Goal: Task Accomplishment & Management: Manage account settings

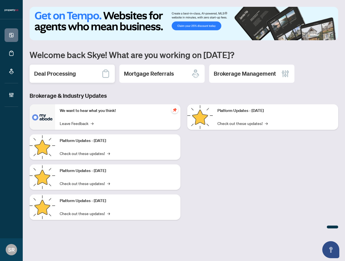
click at [87, 77] on div "Deal Processing" at bounding box center [72, 74] width 85 height 18
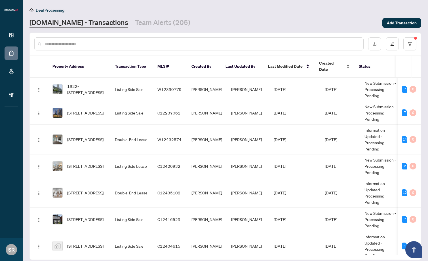
click at [344, 64] on div "Created Date" at bounding box center [334, 66] width 31 height 12
click at [344, 62] on div "Created Date" at bounding box center [334, 66] width 31 height 12
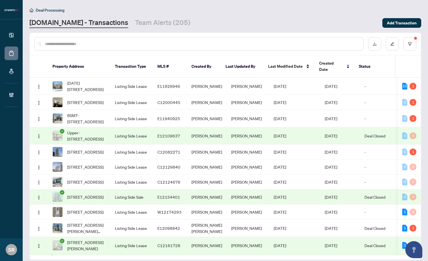
click at [344, 62] on div "Created Date" at bounding box center [334, 66] width 31 height 12
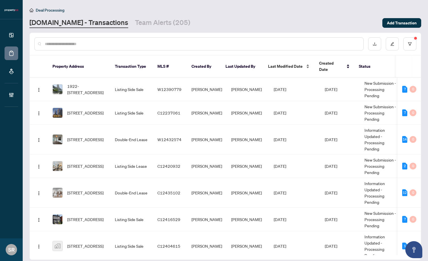
click at [305, 64] on div "Last Modified Date" at bounding box center [289, 66] width 42 height 6
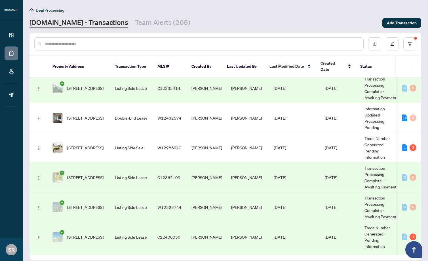
scroll to position [110, 0]
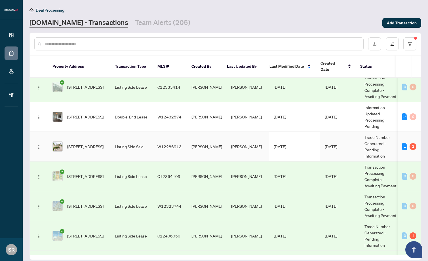
click at [255, 133] on td "Adam Linden" at bounding box center [248, 147] width 43 height 30
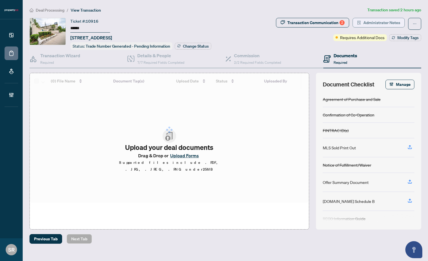
click at [344, 24] on span "Administrator Notes" at bounding box center [382, 22] width 37 height 9
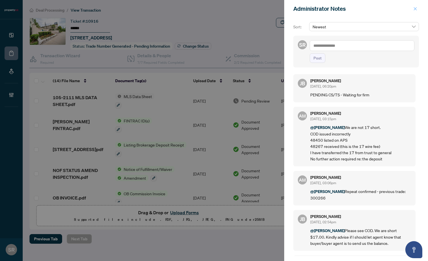
click at [344, 8] on button "button" at bounding box center [415, 8] width 7 height 7
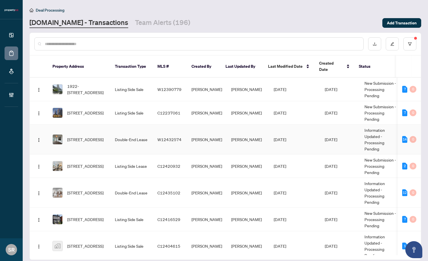
click at [238, 139] on td "[PERSON_NAME]" at bounding box center [248, 140] width 43 height 30
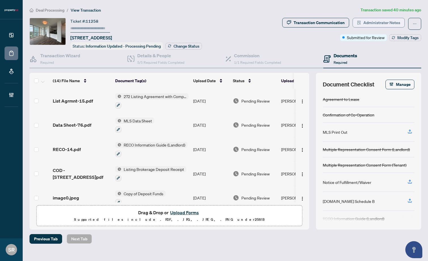
click at [344, 22] on span "Administrator Notes" at bounding box center [382, 22] width 37 height 9
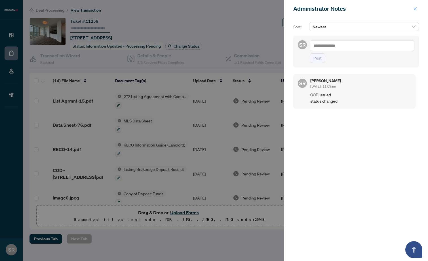
click at [344, 8] on icon "close" at bounding box center [415, 8] width 3 height 3
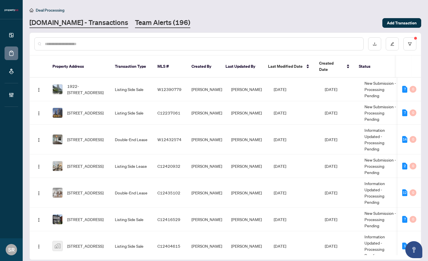
click at [147, 23] on link "Team Alerts (196)" at bounding box center [162, 23] width 55 height 10
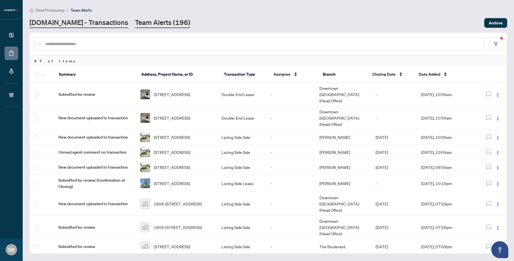
click at [76, 24] on link "[DOMAIN_NAME] - Transactions" at bounding box center [79, 23] width 99 height 10
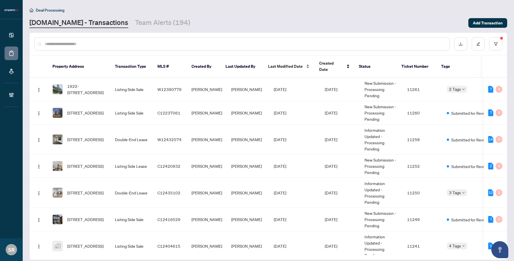
click at [297, 64] on span "Last Modified Date" at bounding box center [285, 66] width 35 height 6
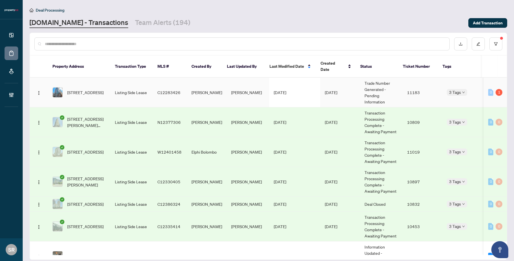
click at [293, 91] on td "[DATE]" at bounding box center [294, 93] width 51 height 30
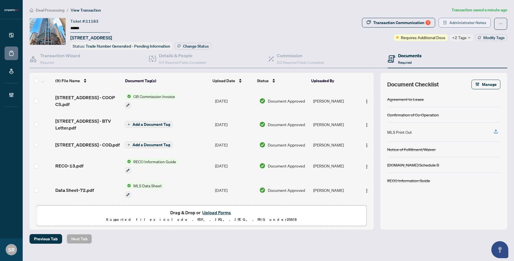
click at [344, 22] on span "Administrator Notes" at bounding box center [468, 22] width 37 height 9
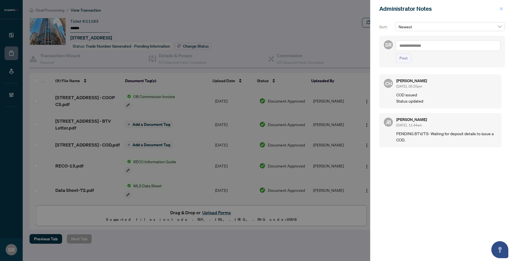
click at [344, 9] on icon "close" at bounding box center [502, 9] width 4 height 4
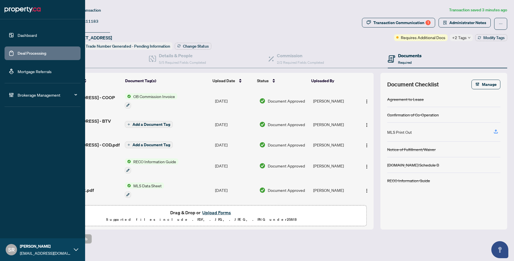
click at [30, 55] on link "Deal Processing" at bounding box center [32, 53] width 29 height 5
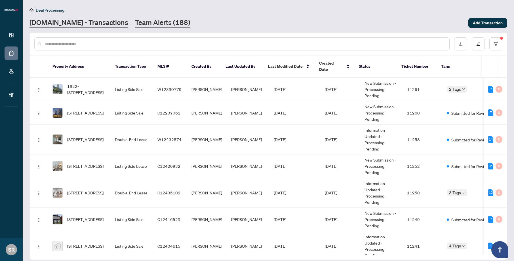
click at [139, 20] on link "Team Alerts (188)" at bounding box center [162, 23] width 55 height 10
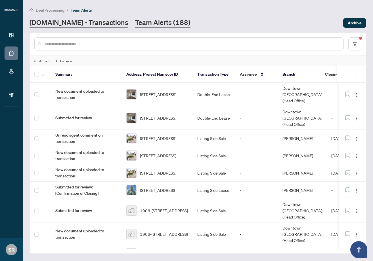
click at [95, 24] on link "[DOMAIN_NAME] - Transactions" at bounding box center [79, 23] width 99 height 10
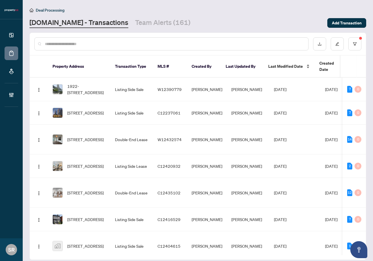
click at [294, 63] on span "Last Modified Date" at bounding box center [285, 66] width 35 height 6
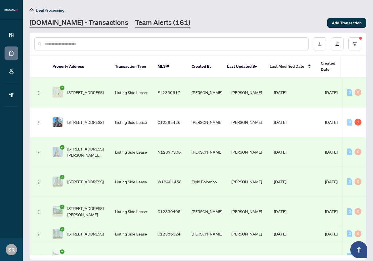
click at [145, 26] on link "Team Alerts (161)" at bounding box center [162, 23] width 55 height 10
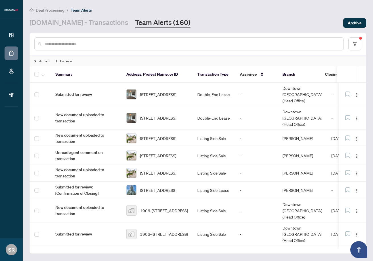
click at [144, 23] on link "Team Alerts (160)" at bounding box center [162, 23] width 55 height 10
click at [75, 24] on link "[DOMAIN_NAME] - Transactions" at bounding box center [79, 23] width 99 height 10
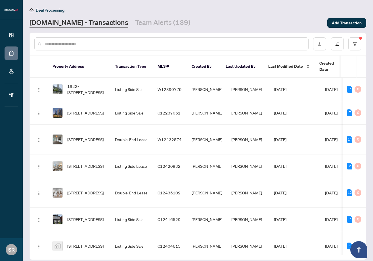
click at [286, 63] on span "Last Modified Date" at bounding box center [285, 66] width 35 height 6
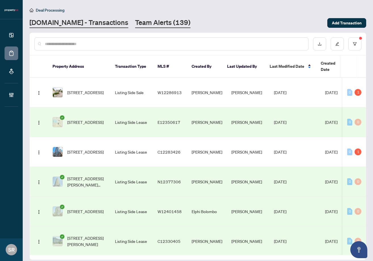
click at [144, 22] on link "Team Alerts (139)" at bounding box center [162, 23] width 55 height 10
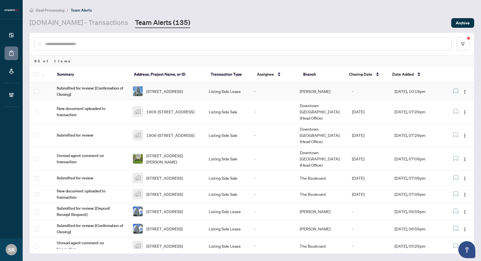
click at [282, 92] on td "-" at bounding box center [273, 91] width 46 height 17
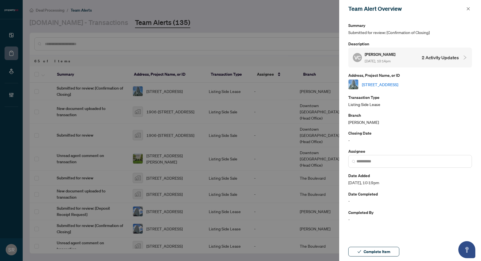
click at [344, 81] on link "3604-4011 Brickstone Mews, Mississauga, Ontario L5B 0J7, Canada" at bounding box center [380, 84] width 36 height 6
click at [344, 9] on icon "close" at bounding box center [469, 9] width 4 height 4
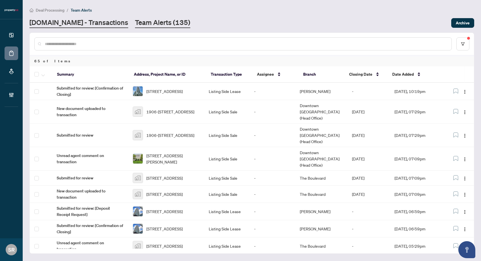
click at [95, 23] on link "[DOMAIN_NAME] - Transactions" at bounding box center [79, 23] width 99 height 10
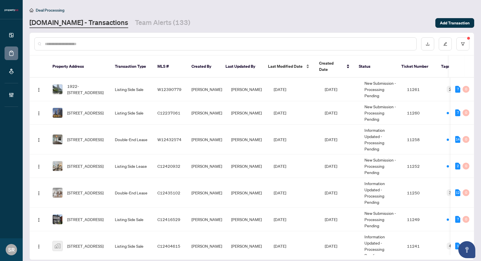
click at [283, 63] on span "Last Modified Date" at bounding box center [285, 66] width 35 height 6
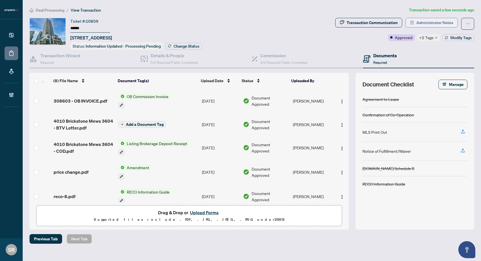
click at [435, 23] on span "Administrator Notes" at bounding box center [435, 22] width 37 height 9
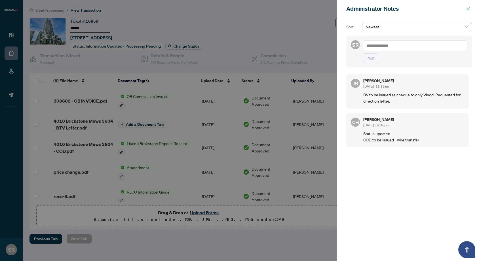
click at [470, 7] on span "button" at bounding box center [469, 8] width 4 height 9
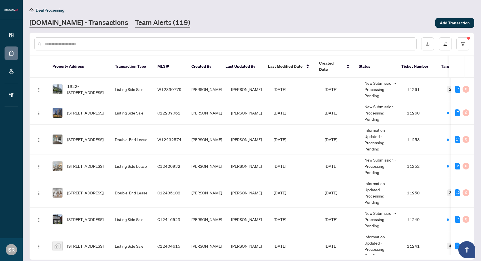
click at [140, 21] on link "Team Alerts (119)" at bounding box center [162, 23] width 55 height 10
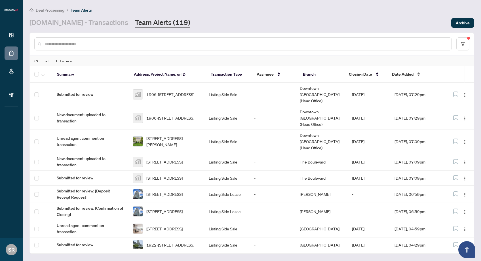
click at [409, 75] on span "Date Added" at bounding box center [403, 74] width 22 height 6
click at [416, 75] on div "Date Added" at bounding box center [415, 74] width 46 height 6
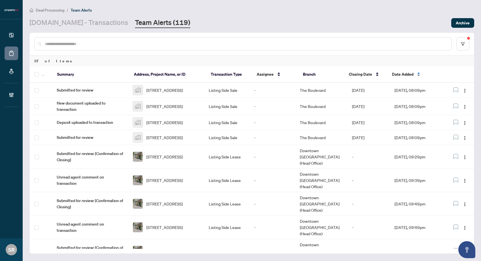
click at [415, 74] on div "Date Added" at bounding box center [415, 74] width 46 height 6
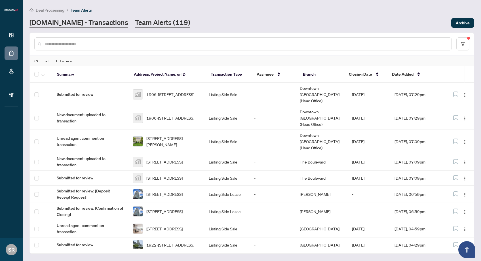
click at [71, 24] on link "[DOMAIN_NAME] - Transactions" at bounding box center [79, 23] width 99 height 10
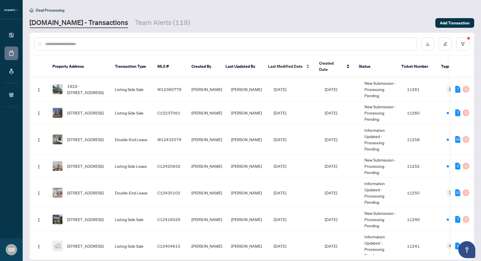
click at [290, 63] on span "Last Modified Date" at bounding box center [285, 66] width 35 height 6
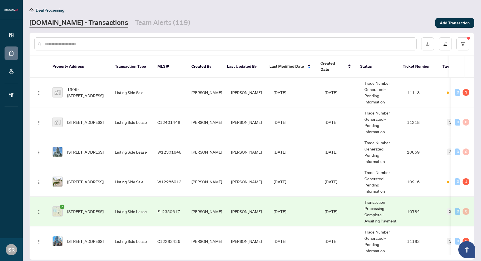
click at [65, 43] on input "text" at bounding box center [228, 44] width 367 height 6
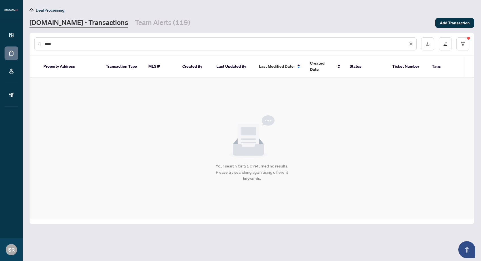
type input "****"
click at [140, 18] on link "Team Alerts (119)" at bounding box center [162, 23] width 55 height 10
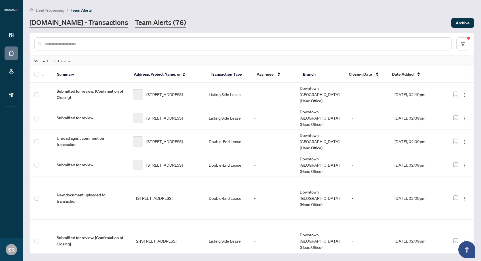
click at [93, 27] on link "[DOMAIN_NAME] - Transactions" at bounding box center [79, 23] width 99 height 10
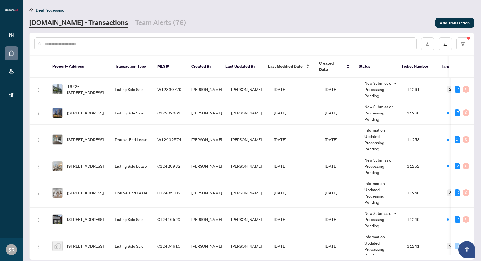
click at [292, 64] on span "Last Modified Date" at bounding box center [285, 66] width 35 height 6
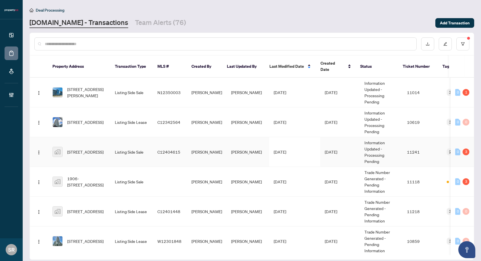
click at [168, 150] on span "C12404615" at bounding box center [169, 152] width 23 height 5
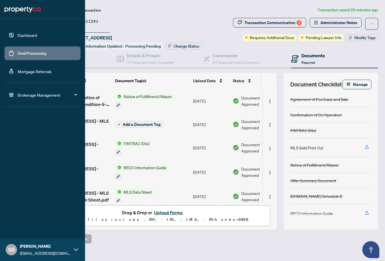
click at [30, 51] on link "Deal Processing" at bounding box center [32, 53] width 29 height 5
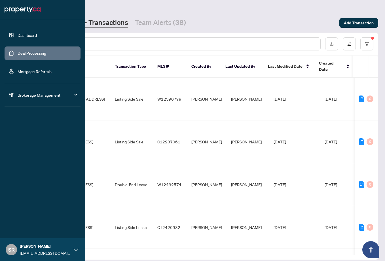
click at [131, 40] on div at bounding box center [177, 43] width 287 height 13
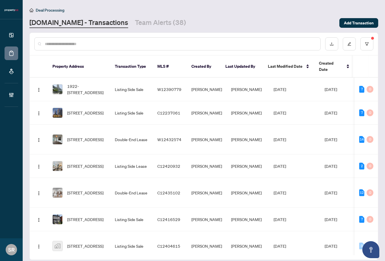
click at [134, 42] on input "text" at bounding box center [180, 44] width 271 height 6
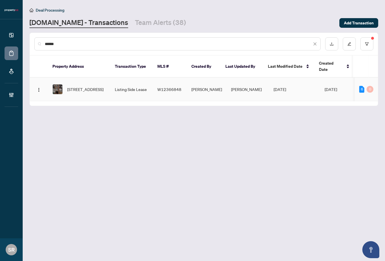
type input "******"
click at [217, 85] on td "[PERSON_NAME]" at bounding box center [207, 90] width 40 height 24
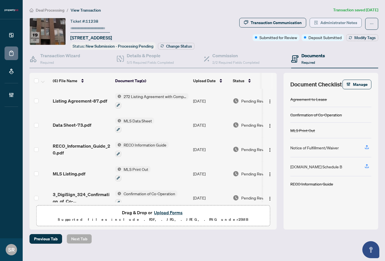
click at [340, 22] on span "Administrator Notes" at bounding box center [339, 22] width 37 height 9
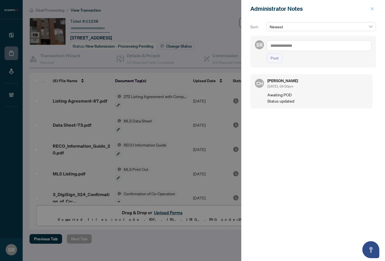
click at [374, 6] on span "button" at bounding box center [373, 8] width 4 height 9
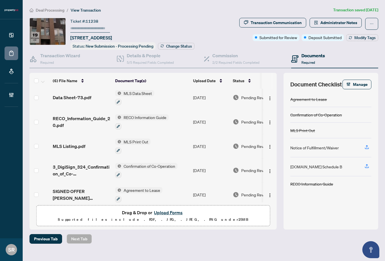
scroll to position [33, 0]
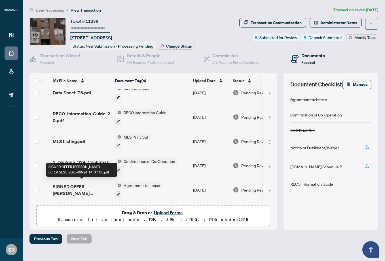
click at [92, 187] on span "SIGNED OFFER Alla Husak 05_19_2025_2025-09-24 14_37_05.pdf" at bounding box center [82, 190] width 58 height 14
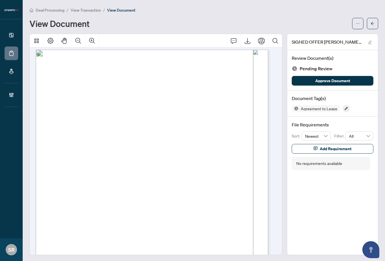
scroll to position [6, 0]
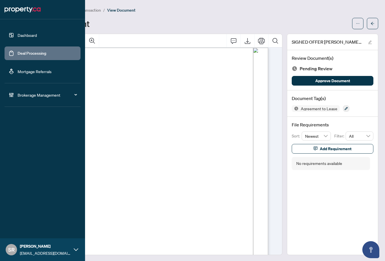
click at [31, 53] on link "Deal Processing" at bounding box center [32, 53] width 29 height 5
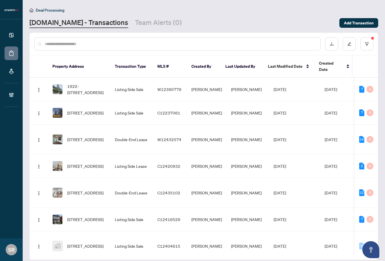
click at [130, 42] on input "text" at bounding box center [180, 44] width 271 height 6
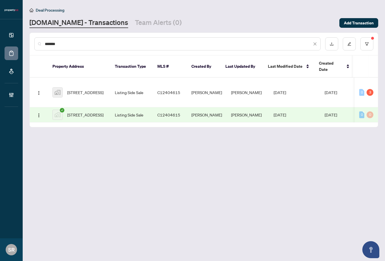
click at [89, 44] on input "*******" at bounding box center [178, 44] width 267 height 6
type input "*"
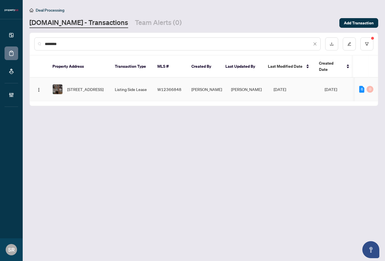
type input "********"
click at [201, 85] on td "[PERSON_NAME]" at bounding box center [207, 90] width 40 height 24
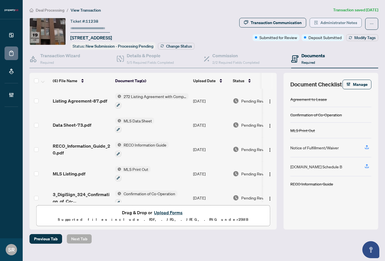
click at [328, 25] on span "Administrator Notes" at bounding box center [339, 22] width 37 height 9
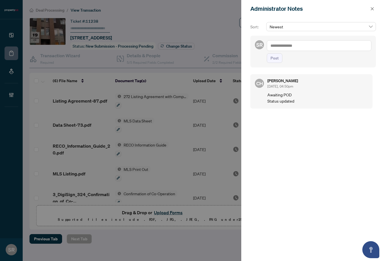
click at [300, 42] on textarea at bounding box center [319, 45] width 105 height 11
type textarea "**********"
click at [278, 61] on span "Post" at bounding box center [275, 58] width 8 height 9
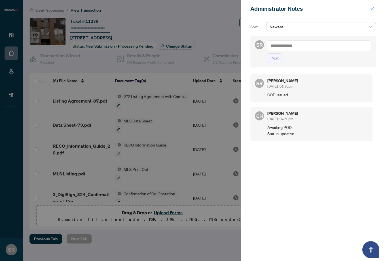
click at [374, 8] on icon "close" at bounding box center [373, 9] width 4 height 4
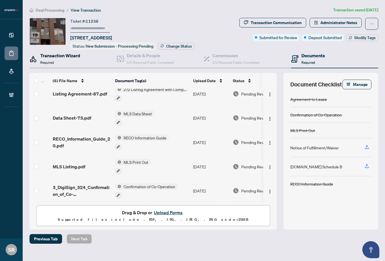
drag, startPoint x: 68, startPoint y: 56, endPoint x: 111, endPoint y: 56, distance: 42.3
click at [69, 56] on h4 "Transaction Wizard" at bounding box center [60, 55] width 40 height 7
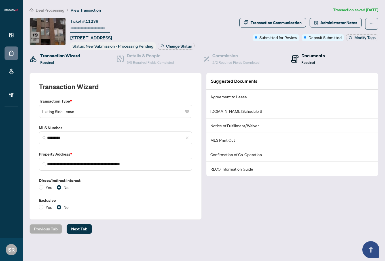
click at [309, 52] on h4 "Documents" at bounding box center [314, 55] width 24 height 7
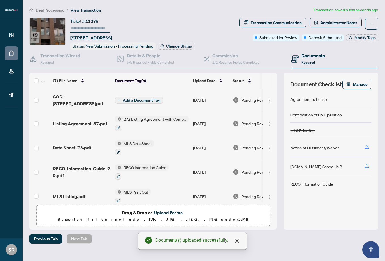
click at [142, 98] on span "Add a Document Tag" at bounding box center [142, 100] width 38 height 4
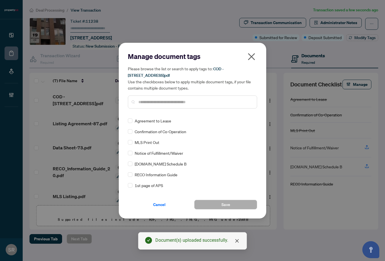
click at [163, 106] on div at bounding box center [192, 102] width 129 height 13
click at [165, 104] on input "text" at bounding box center [196, 102] width 114 height 6
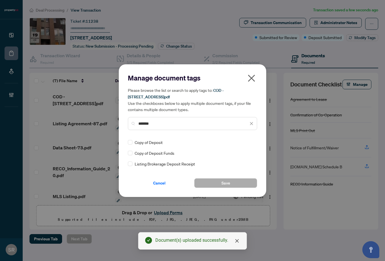
type input "*******"
click at [163, 162] on span "Listing Brokerage Deposit Receipt" at bounding box center [165, 164] width 60 height 6
click at [223, 184] on span "Save" at bounding box center [226, 183] width 9 height 9
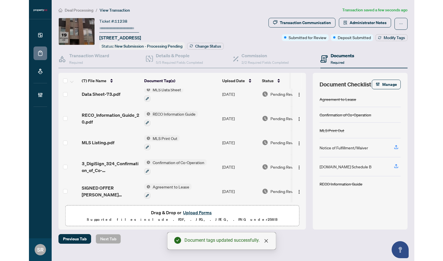
scroll to position [57, 0]
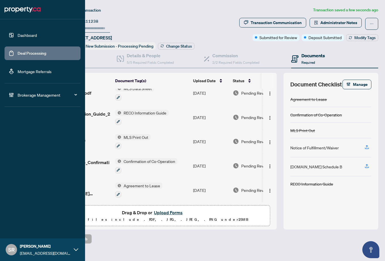
click at [31, 51] on link "Deal Processing" at bounding box center [32, 53] width 29 height 5
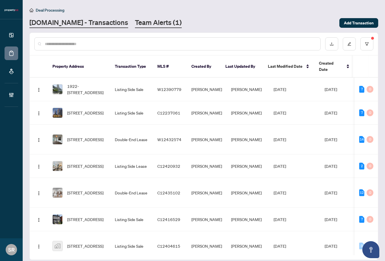
click at [135, 22] on link "Team Alerts (1)" at bounding box center [158, 23] width 47 height 10
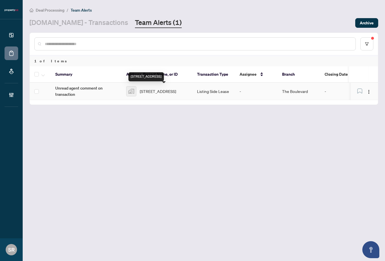
click at [155, 89] on span "[STREET_ADDRESS]" at bounding box center [158, 91] width 36 height 6
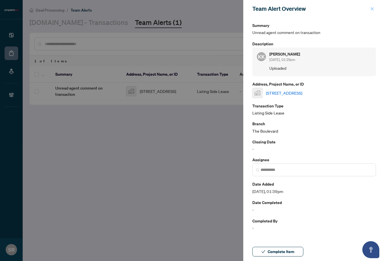
click at [373, 9] on icon "close" at bounding box center [372, 8] width 3 height 3
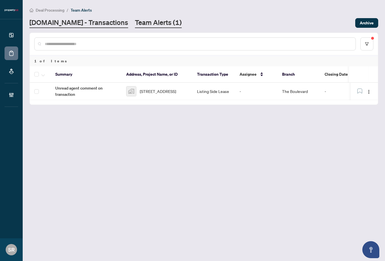
click at [88, 24] on link "[DOMAIN_NAME] - Transactions" at bounding box center [79, 23] width 99 height 10
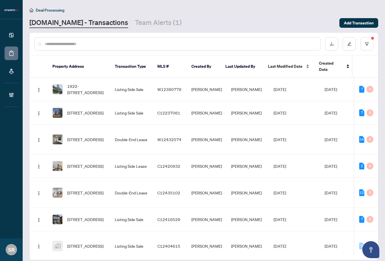
click at [278, 64] on span "Last Modified Date" at bounding box center [285, 66] width 35 height 6
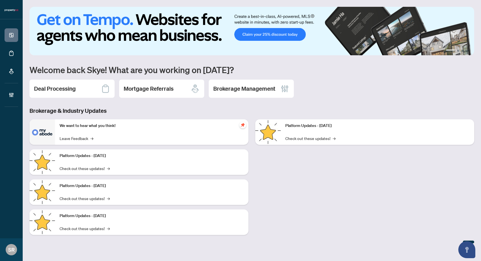
click at [85, 102] on div "1 2 3 4 Welcome back [PERSON_NAME]! What are you working on [DATE]? Deal Proces…" at bounding box center [252, 125] width 445 height 237
click at [82, 91] on div "Deal Processing" at bounding box center [72, 89] width 85 height 18
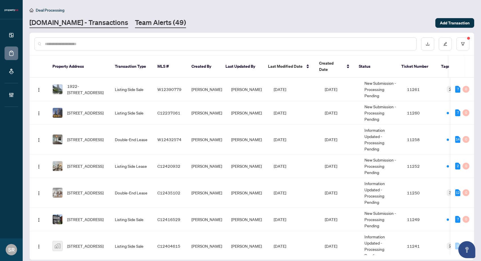
click at [150, 24] on link "Team Alerts (49)" at bounding box center [160, 23] width 51 height 10
